Goal: Task Accomplishment & Management: Manage account settings

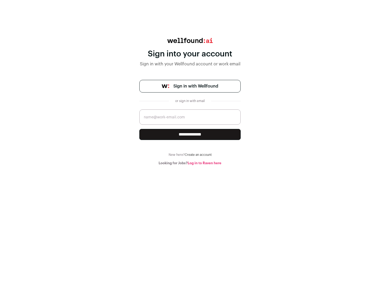
click at [196, 86] on span "Sign in with Wellfound" at bounding box center [195, 86] width 45 height 6
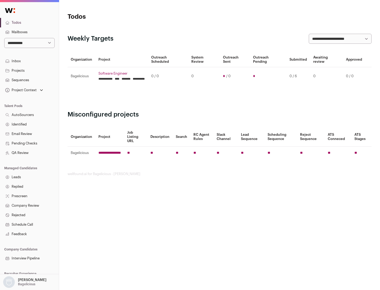
click at [29, 70] on link "Projects" at bounding box center [29, 71] width 59 height 10
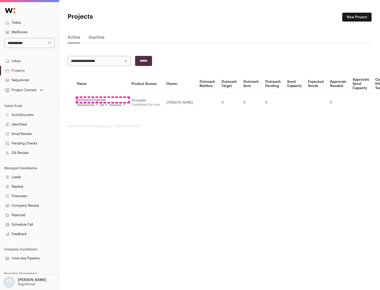
click at [103, 100] on link "Software Engineer" at bounding box center [101, 100] width 48 height 4
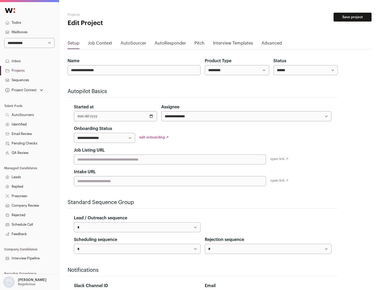
click at [353, 17] on button "Save project" at bounding box center [353, 17] width 38 height 9
